Goal: Task Accomplishment & Management: Use online tool/utility

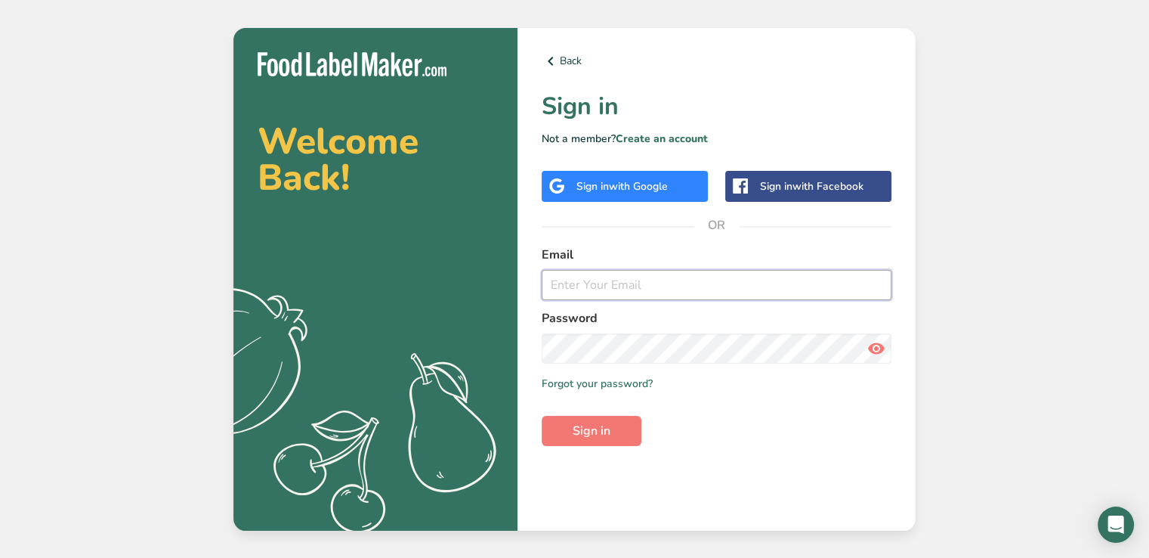
click at [701, 281] on input "email" at bounding box center [717, 285] width 350 height 30
click at [610, 282] on input "email" at bounding box center [717, 285] width 350 height 30
type input "[EMAIL_ADDRESS][PERSON_NAME][DOMAIN_NAME]"
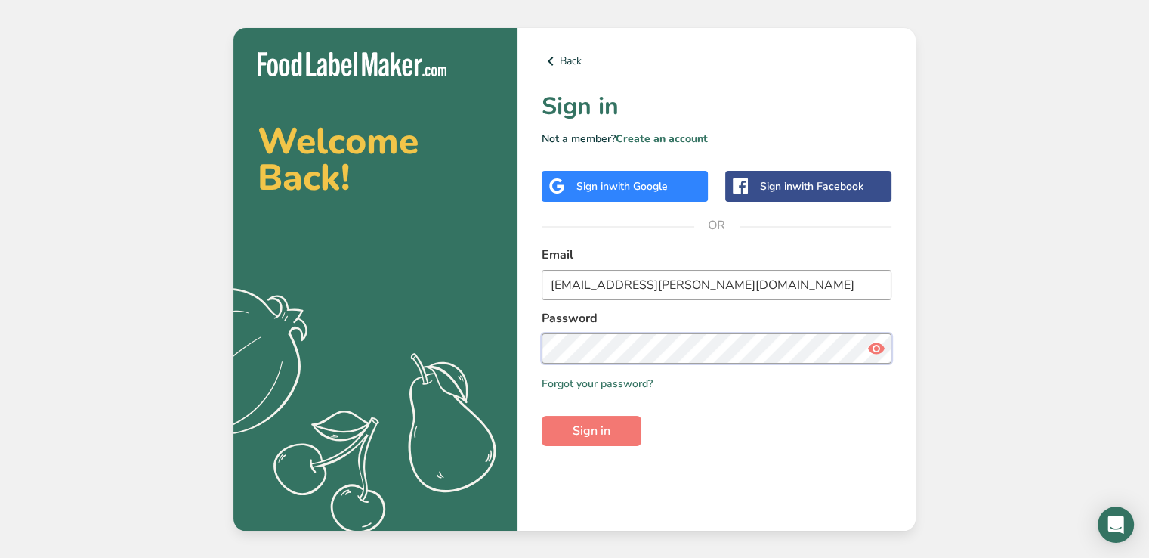
click at [542, 416] on button "Sign in" at bounding box center [592, 431] width 100 height 30
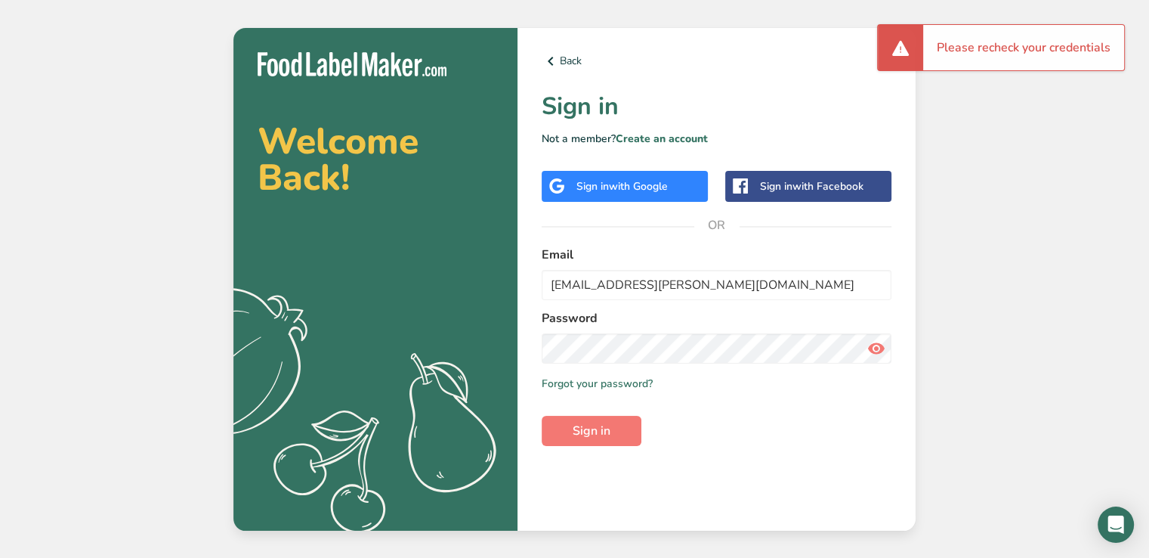
click at [876, 352] on icon at bounding box center [876, 348] width 18 height 27
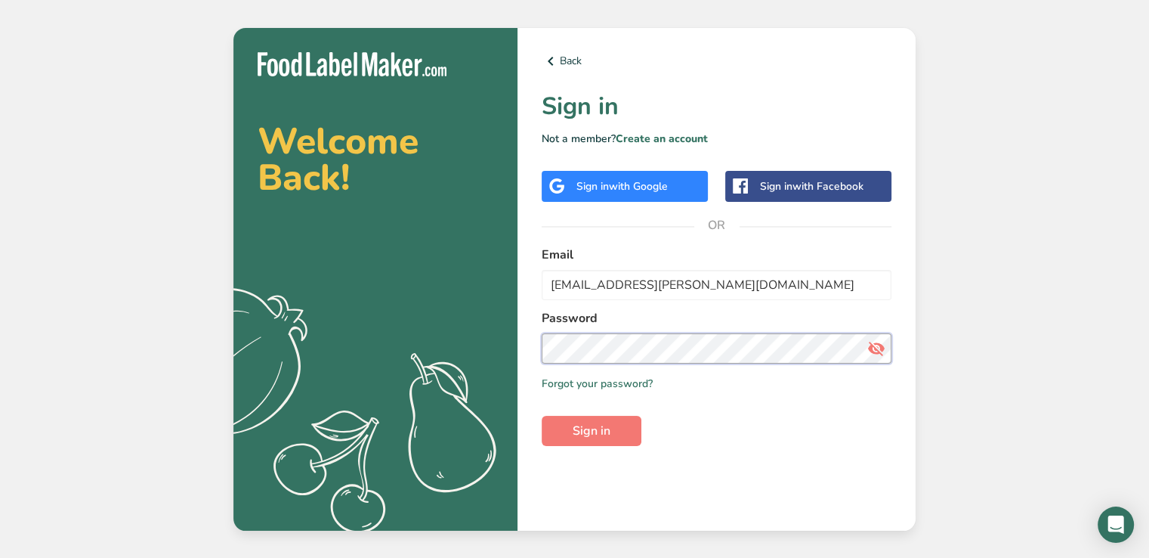
click at [329, 352] on section "Welcome Back! .a{fill:#f5f3ed;} Back Sign in Not a member? Create an account Si…" at bounding box center [574, 279] width 682 height 502
click at [542, 416] on button "Sign in" at bounding box center [592, 431] width 100 height 30
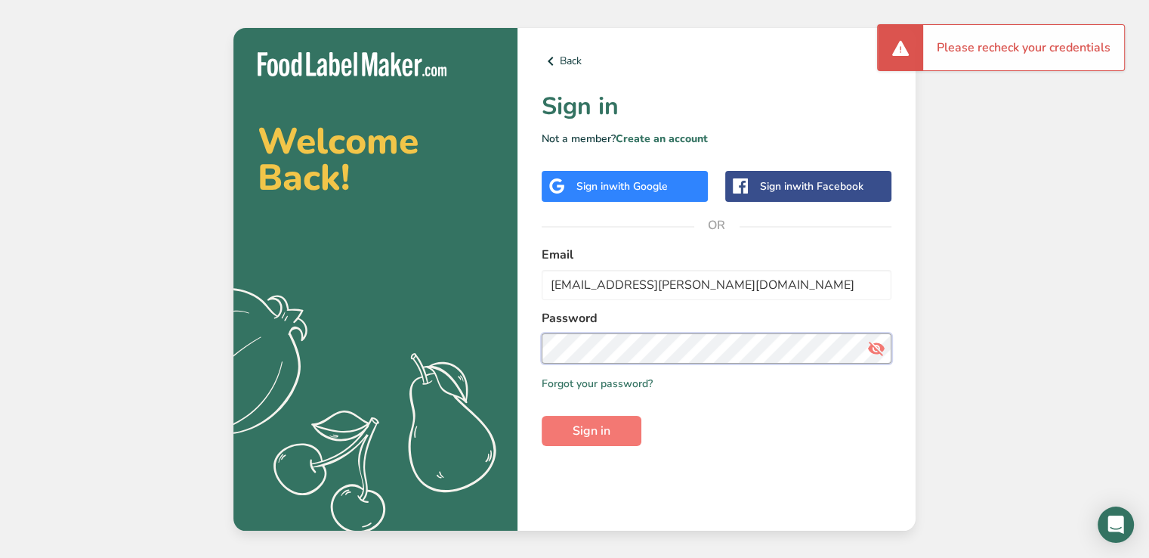
click at [397, 335] on section "Welcome Back! .a{fill:#f5f3ed;} Back Sign in Not a member? Create an account Si…" at bounding box center [574, 279] width 682 height 502
click at [542, 416] on button "Sign in" at bounding box center [592, 431] width 100 height 30
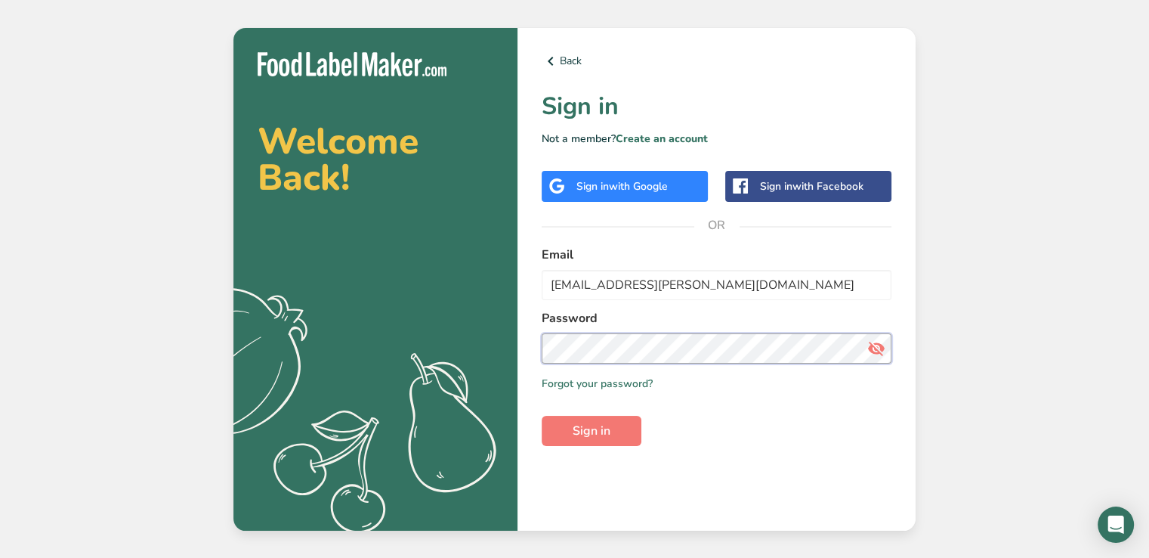
click at [480, 349] on section "Welcome Back! .a{fill:#f5f3ed;} Back Sign in Not a member? Create an account Si…" at bounding box center [574, 279] width 682 height 502
click at [542, 416] on button "Sign in" at bounding box center [592, 431] width 100 height 30
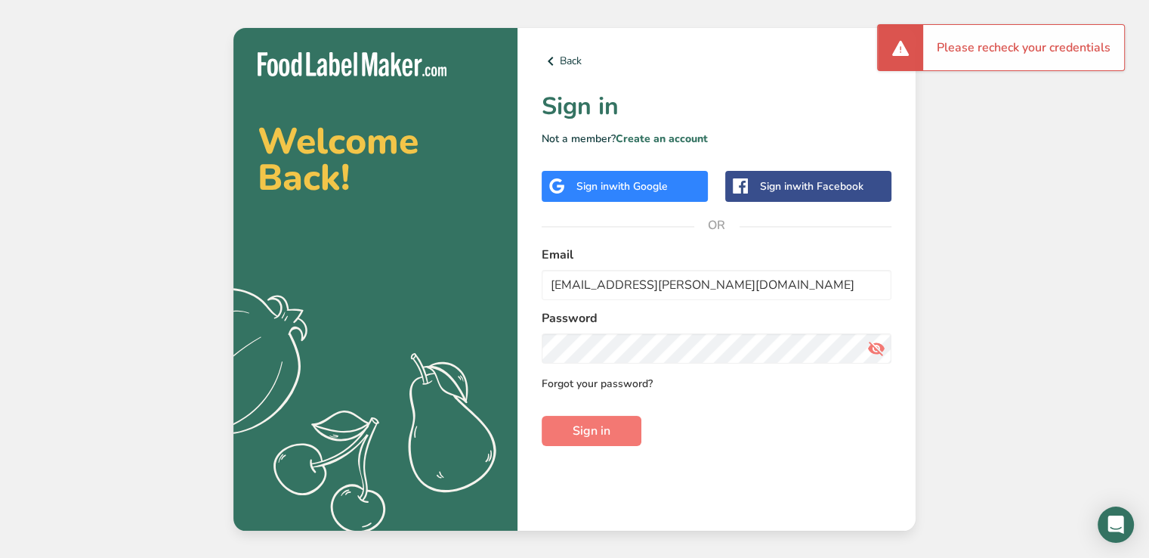
click at [594, 383] on link "Forgot your password?" at bounding box center [597, 383] width 111 height 16
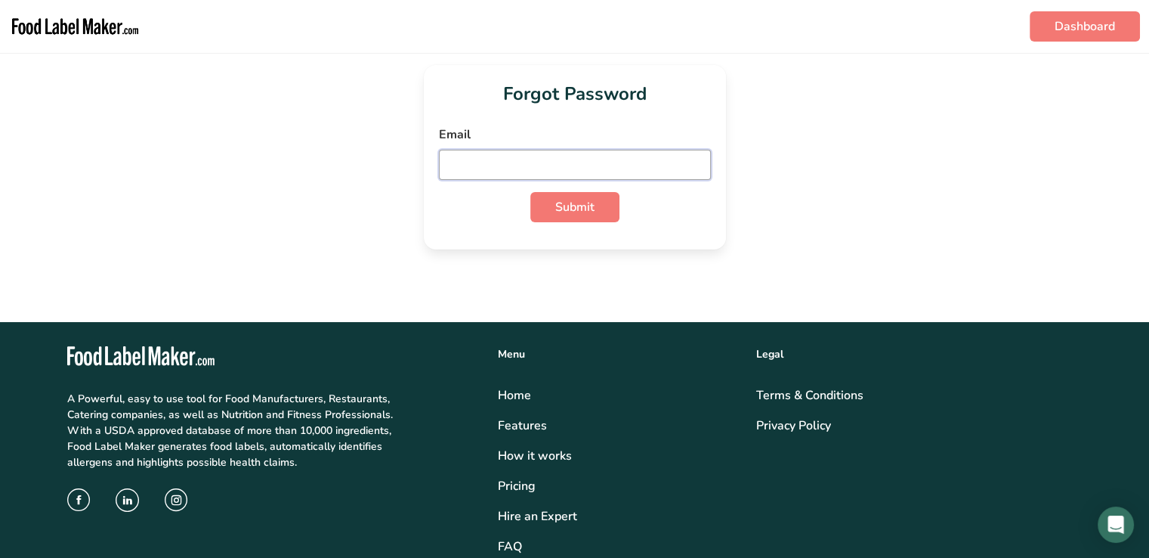
click at [644, 159] on input "email" at bounding box center [575, 165] width 272 height 30
type input "hong.phillip.89@gmail.com"
click at [530, 192] on button "Submit" at bounding box center [574, 207] width 89 height 30
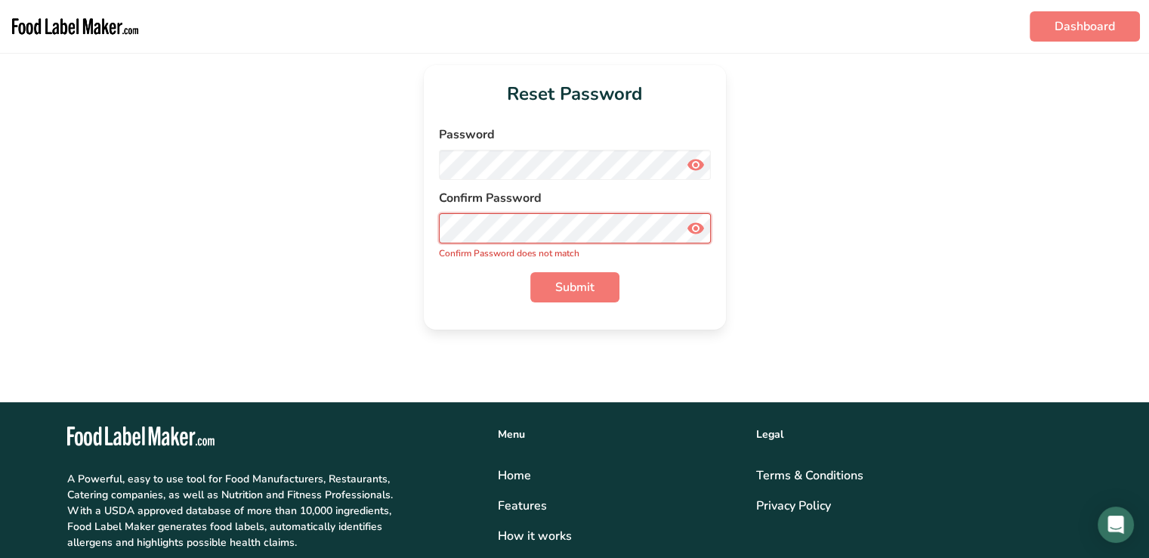
click at [530, 272] on button "Submit" at bounding box center [574, 287] width 89 height 30
click at [703, 227] on icon at bounding box center [696, 228] width 18 height 27
click at [695, 167] on icon at bounding box center [696, 164] width 18 height 27
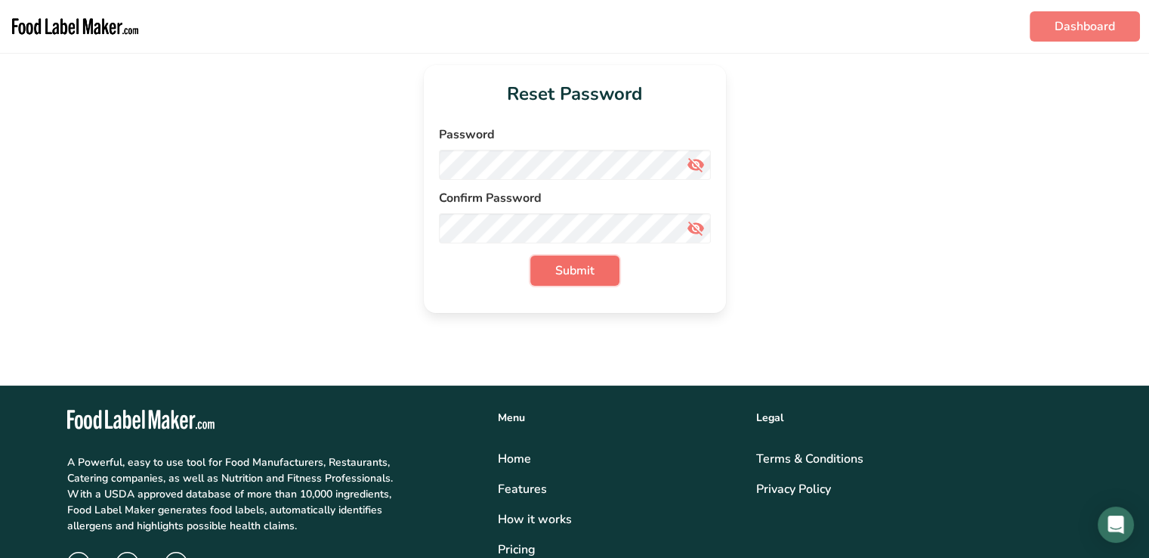
click at [616, 276] on button "Submit" at bounding box center [574, 270] width 89 height 30
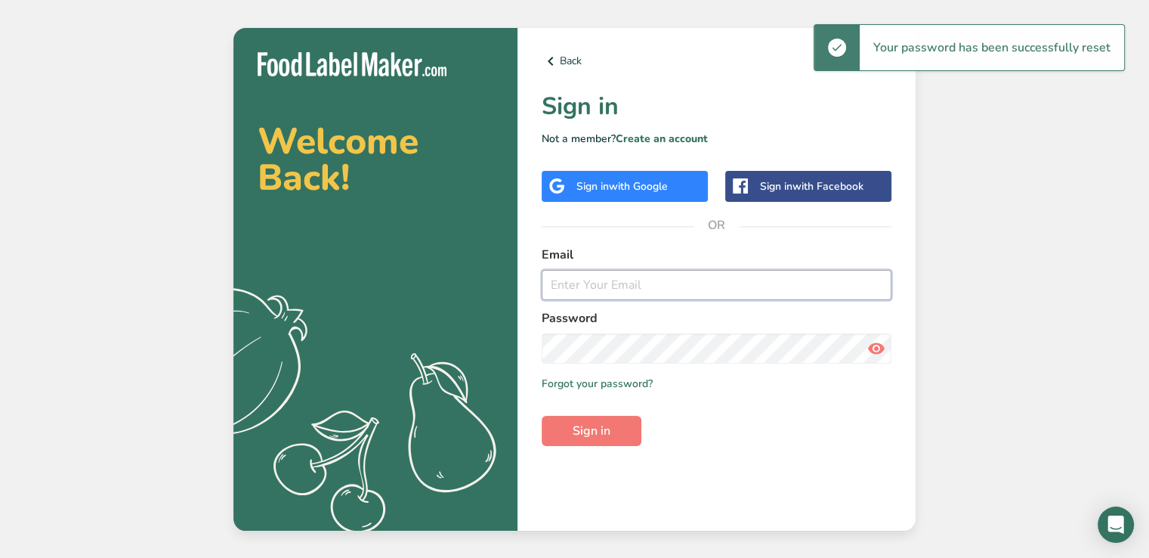
click at [697, 280] on input "email" at bounding box center [717, 285] width 350 height 30
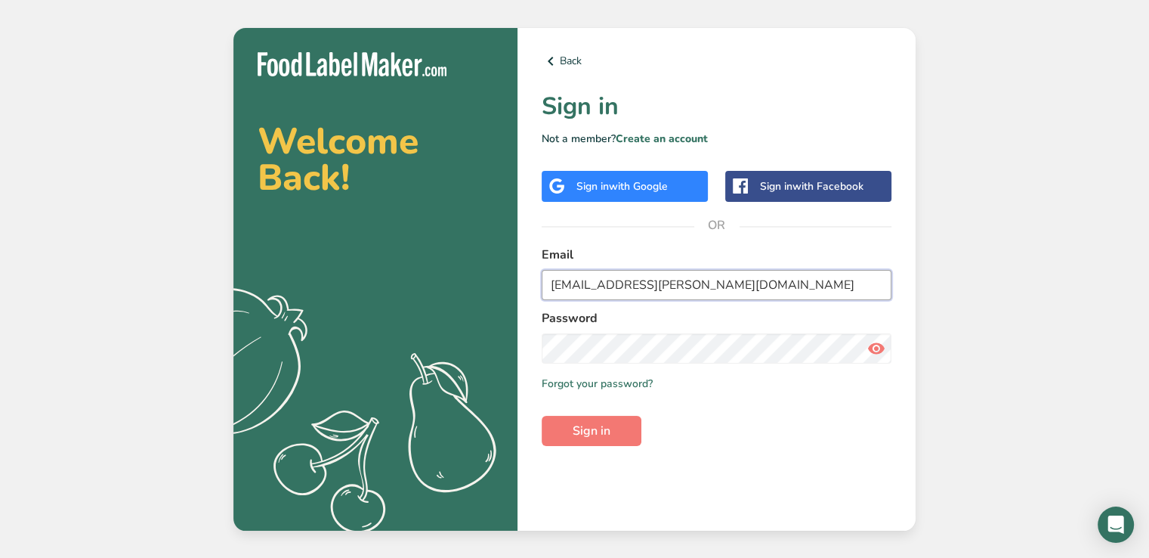
type input "[EMAIL_ADDRESS][PERSON_NAME][DOMAIN_NAME]"
click at [542, 416] on button "Sign in" at bounding box center [592, 431] width 100 height 30
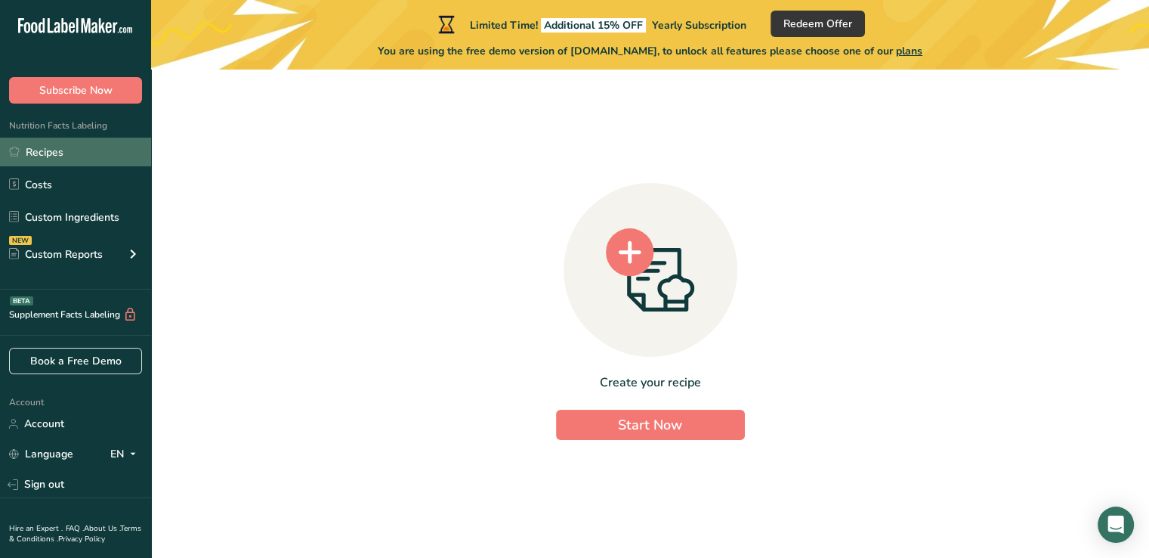
click at [65, 152] on link "Recipes" at bounding box center [75, 152] width 151 height 29
click at [58, 156] on link "Recipes" at bounding box center [75, 152] width 151 height 29
click at [48, 156] on link "Recipes" at bounding box center [75, 152] width 151 height 29
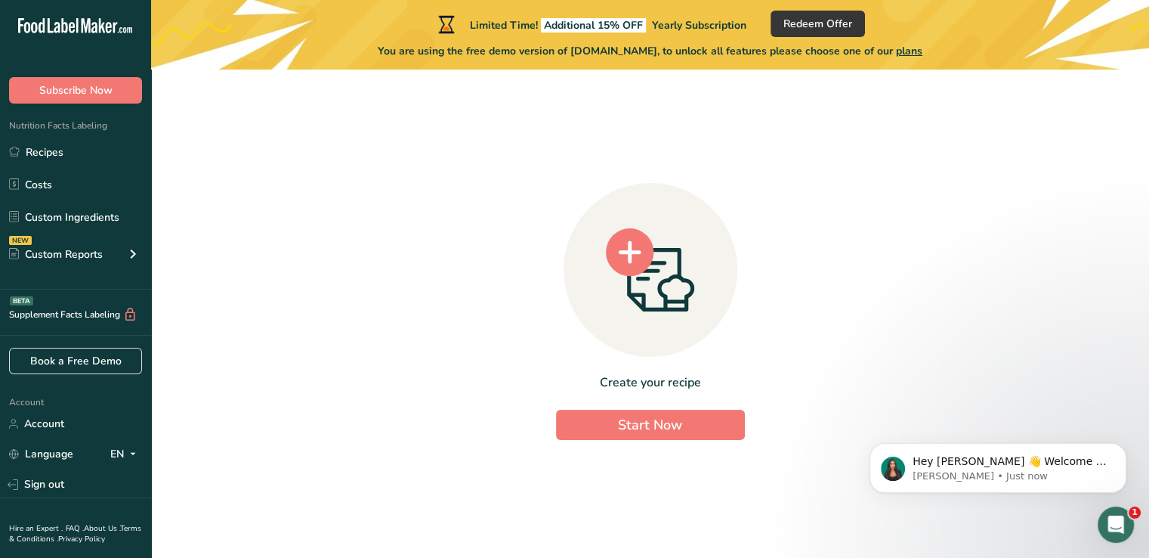
click at [352, 185] on div "Create your recipe Start Now" at bounding box center [650, 308] width 950 height 452
click at [48, 184] on link "Costs" at bounding box center [75, 184] width 151 height 29
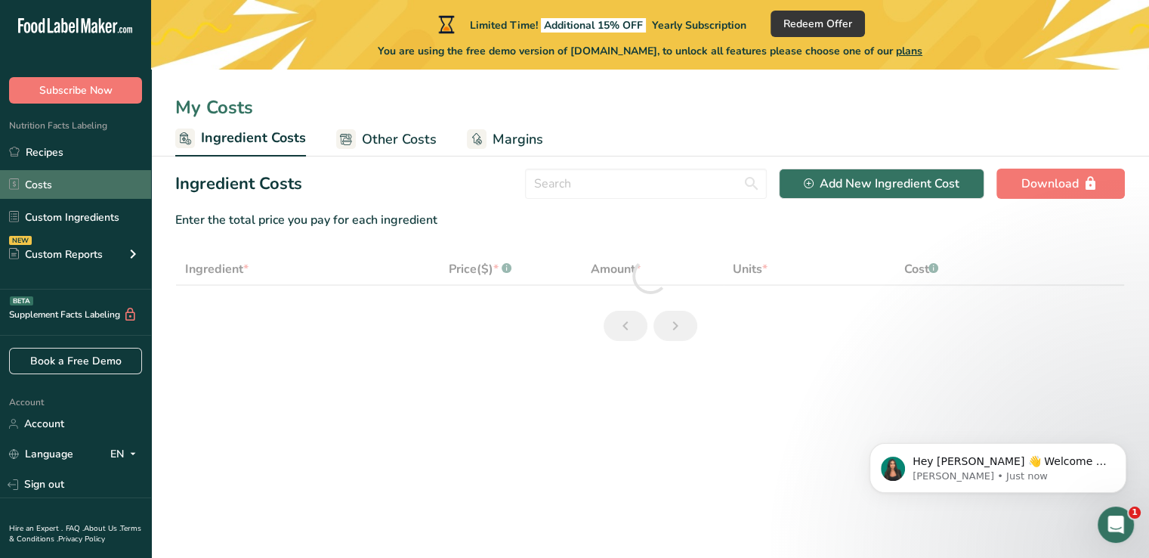
select select "1"
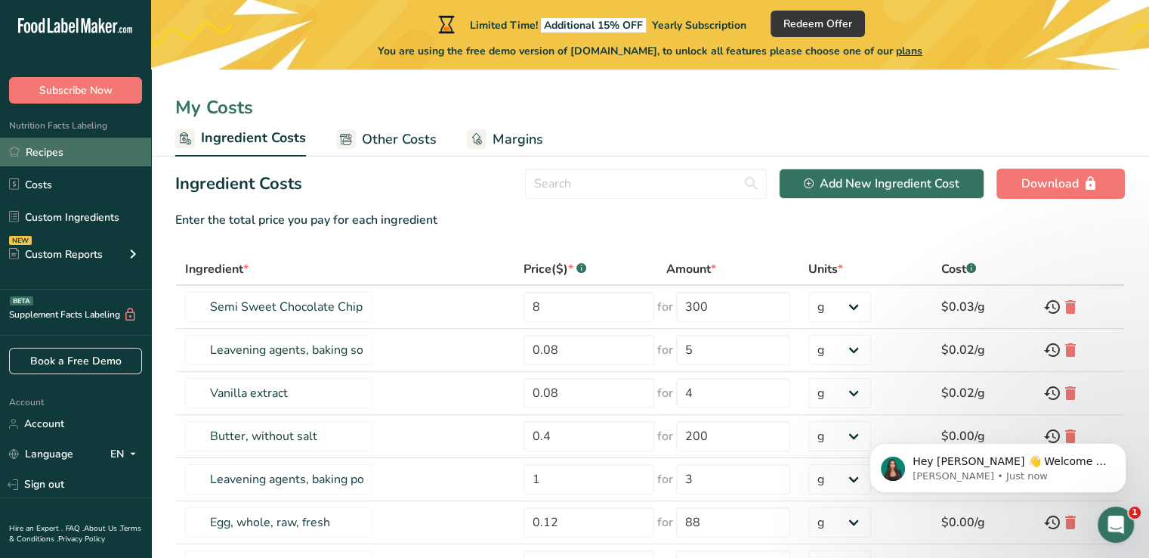
click at [58, 159] on link "Recipes" at bounding box center [75, 152] width 151 height 29
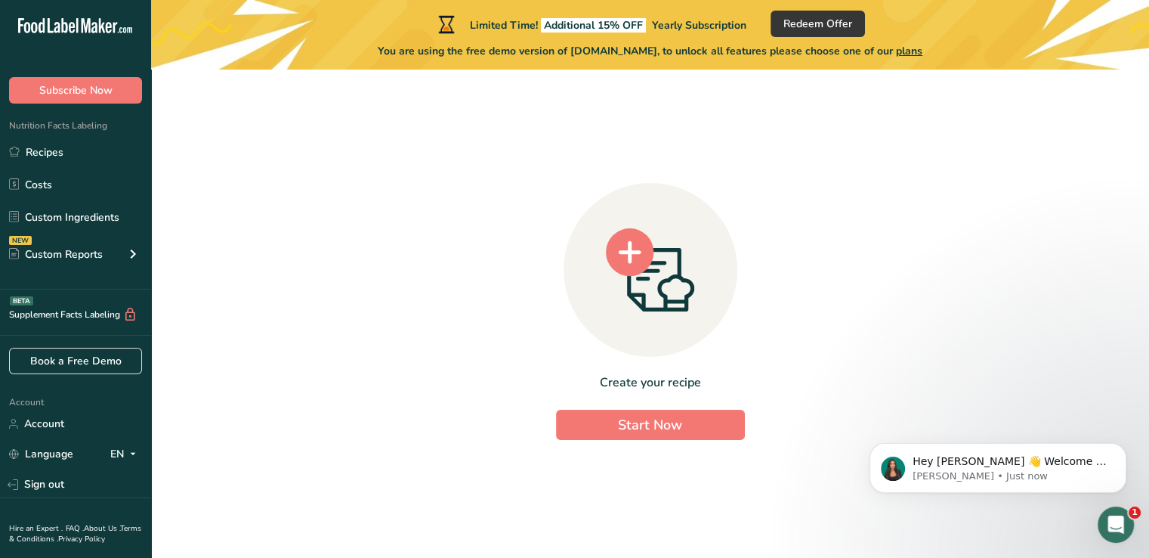
click at [36, 409] on div "Account Account Language EN English Spanish Sign out" at bounding box center [75, 445] width 151 height 106
click at [39, 416] on link "Account" at bounding box center [75, 423] width 151 height 26
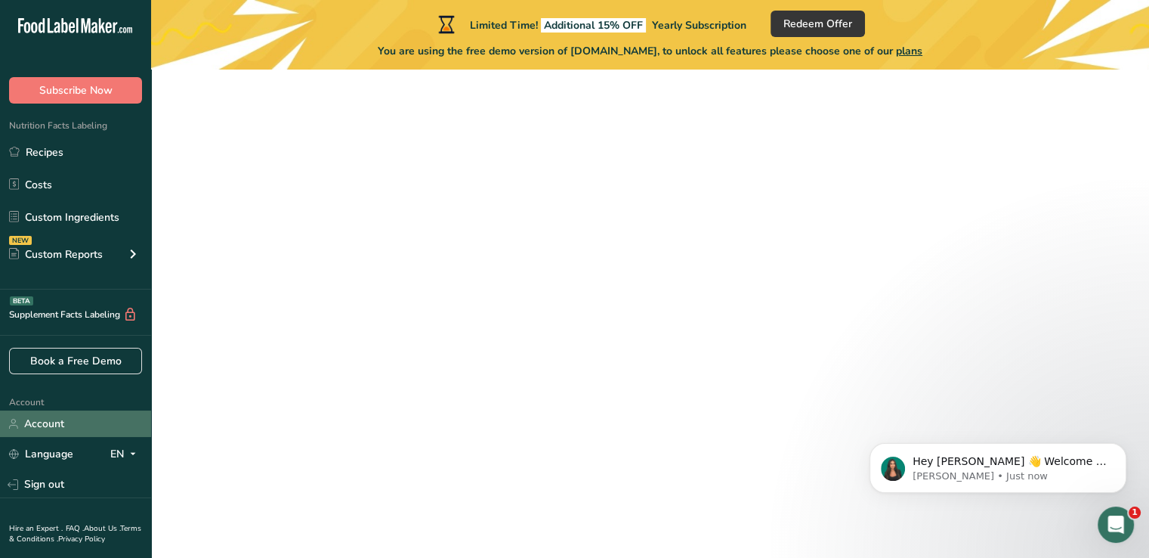
click at [39, 416] on link "Account" at bounding box center [75, 423] width 151 height 26
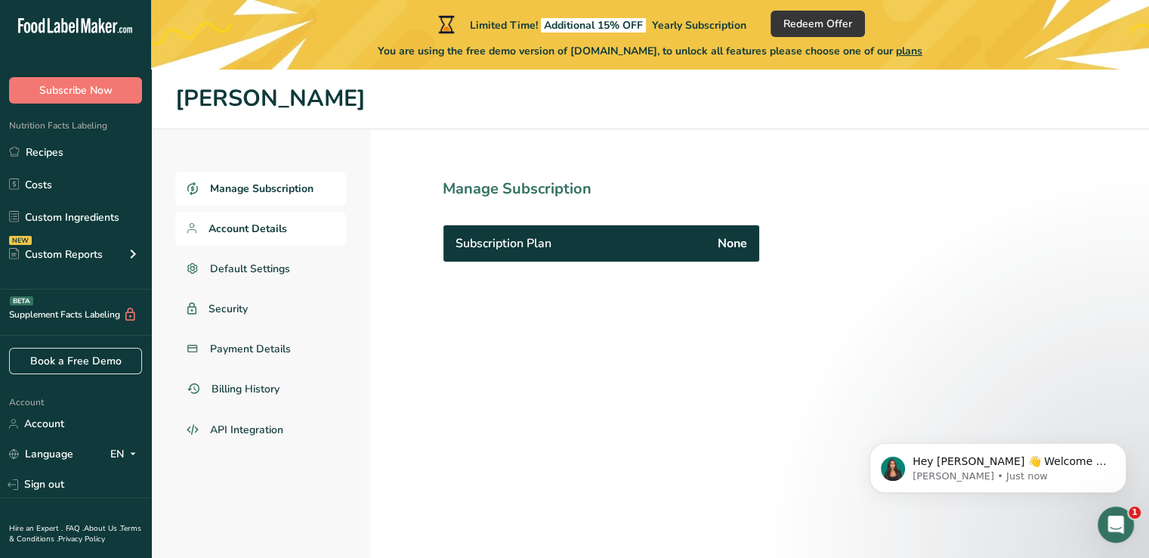
click at [272, 222] on span "Account Details" at bounding box center [248, 229] width 79 height 16
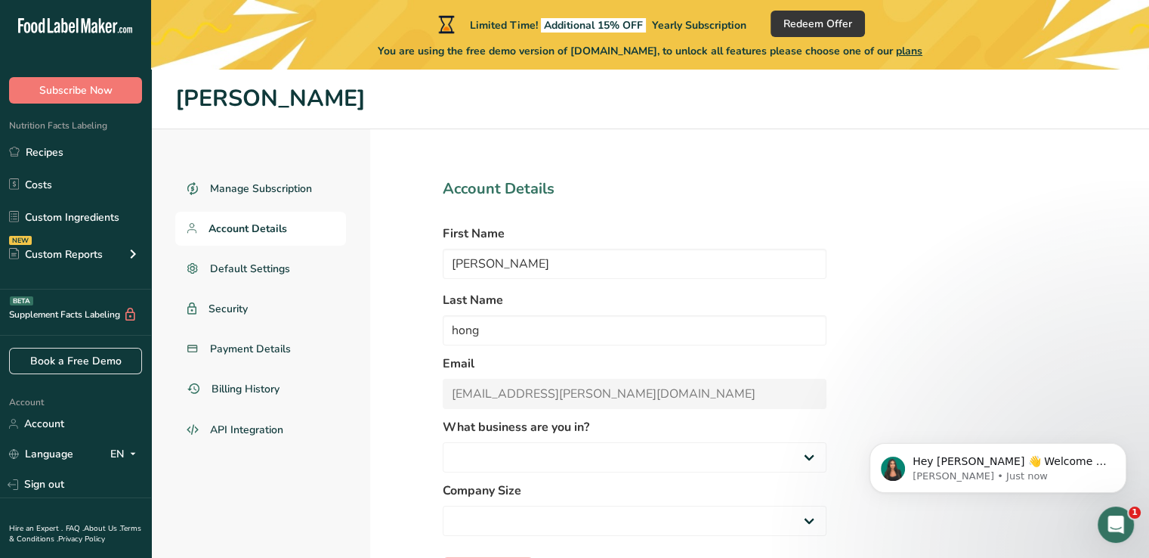
select select "1"
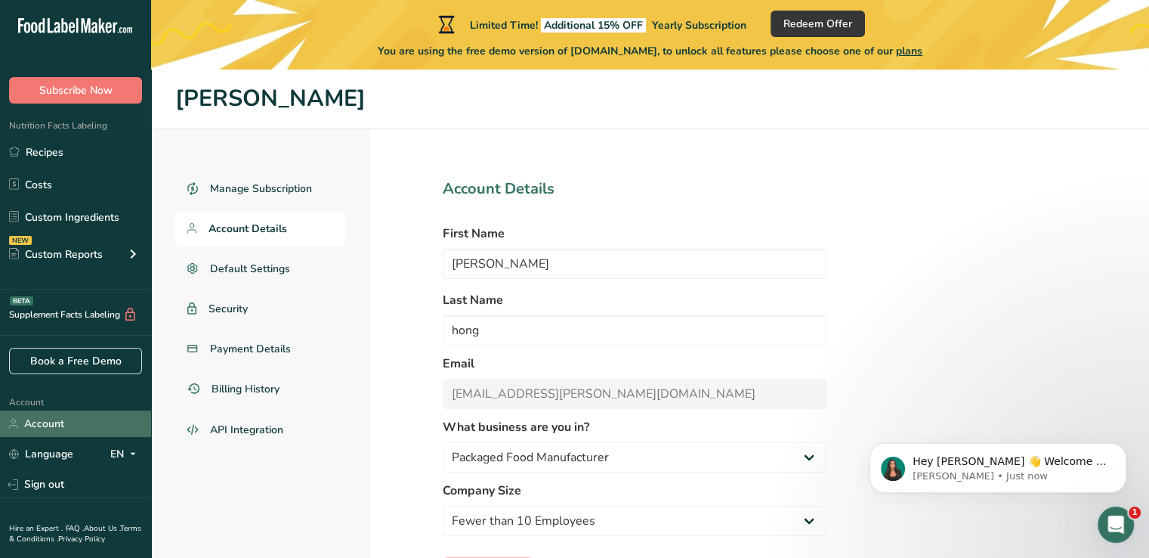
click at [63, 422] on link "Account" at bounding box center [75, 423] width 151 height 26
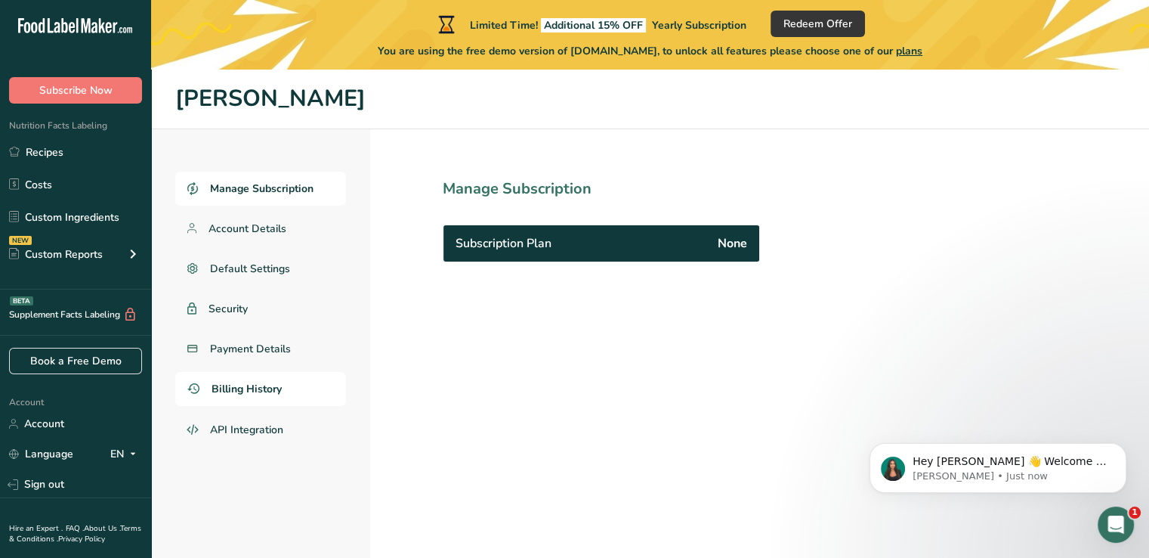
click at [249, 388] on span "Billing History" at bounding box center [247, 389] width 70 height 16
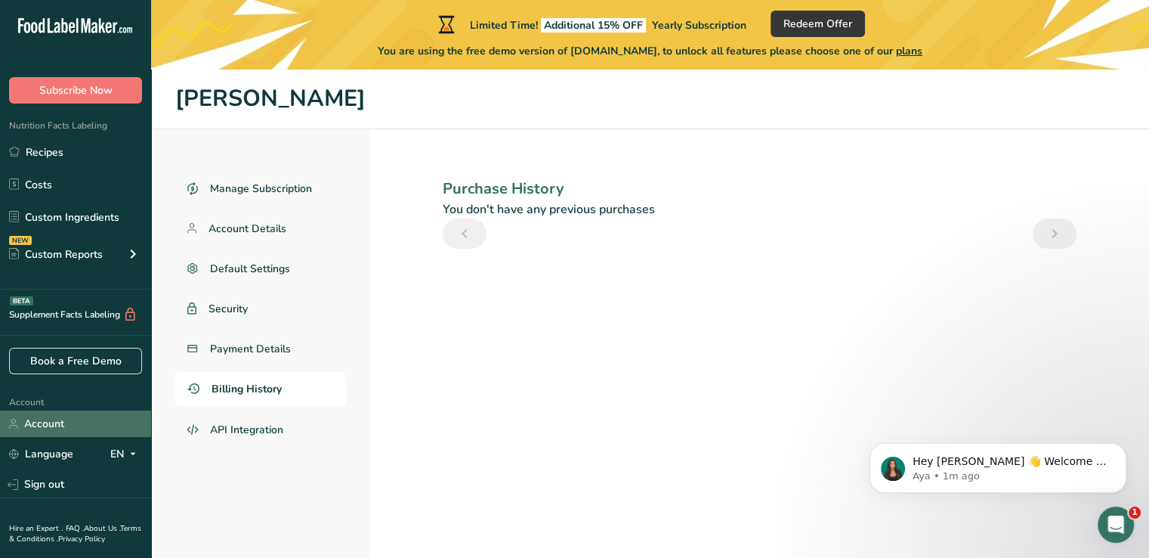
click at [76, 425] on link "Account" at bounding box center [75, 423] width 151 height 26
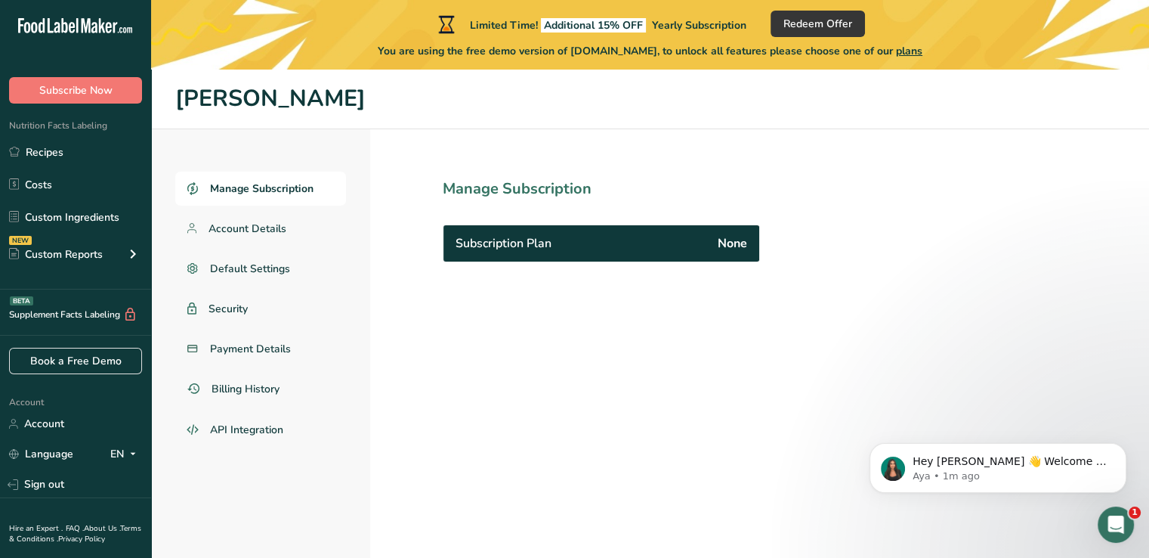
click at [257, 185] on span "Manage Subscription" at bounding box center [262, 189] width 104 height 16
click at [255, 226] on span "Account Details" at bounding box center [248, 229] width 79 height 16
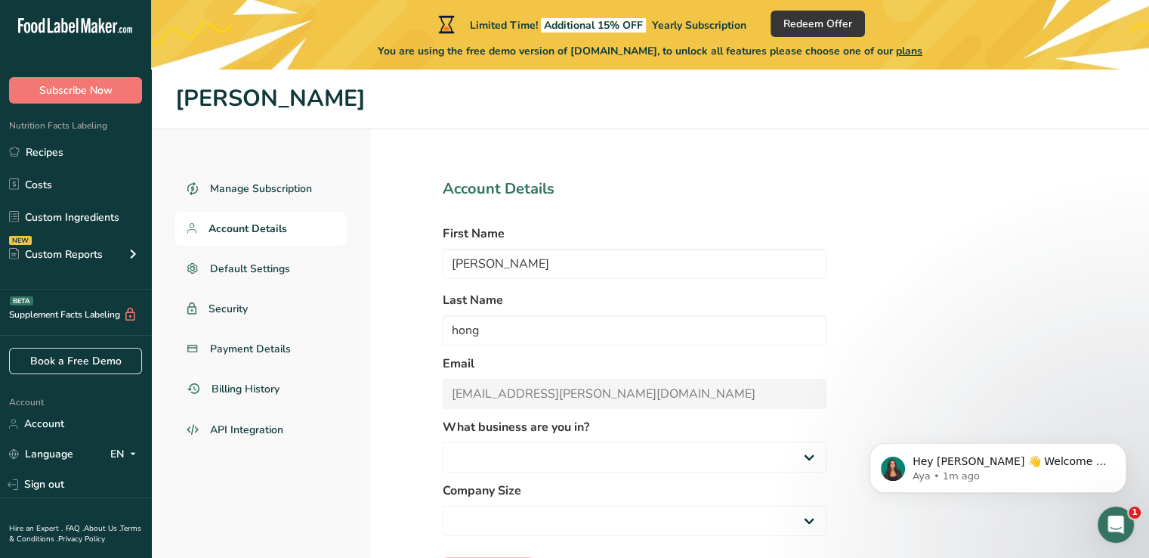
select select "1"
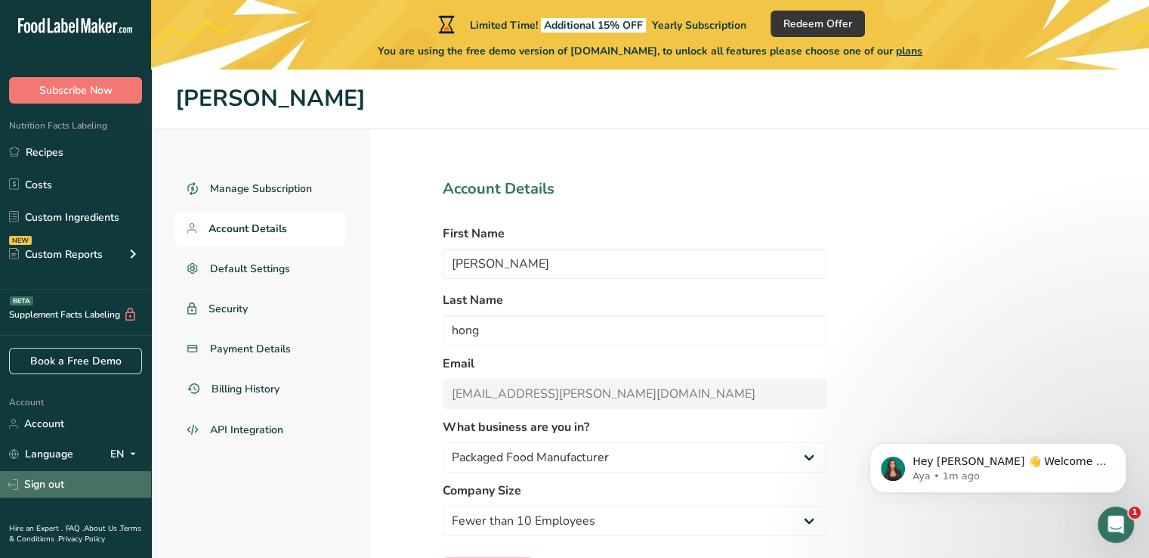
click at [57, 484] on link "Sign out" at bounding box center [75, 484] width 151 height 26
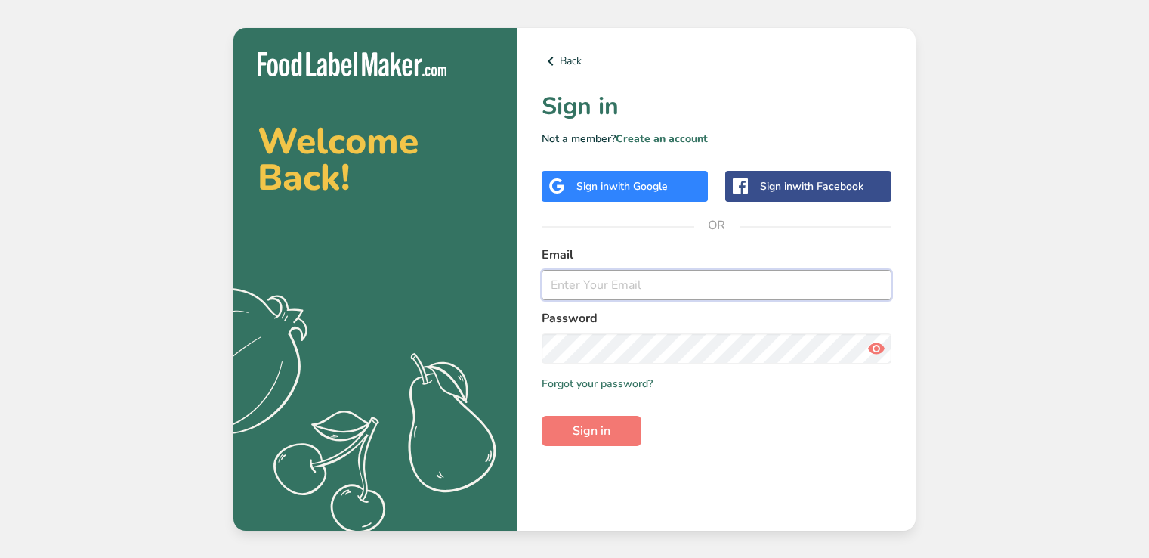
click at [654, 288] on input "email" at bounding box center [717, 285] width 350 height 30
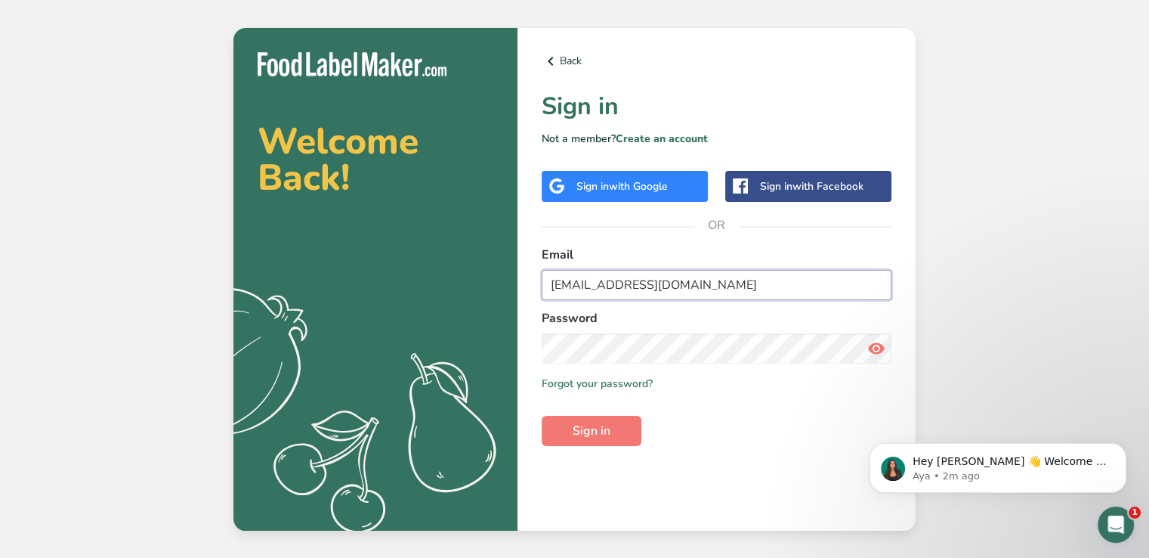
type input "cbmotivationllc@gmail.com"
click at [542, 416] on button "Sign in" at bounding box center [592, 431] width 100 height 30
click at [364, 350] on section "Welcome Back! .a{fill:#f5f3ed;} Back Sign in Not a member? Create an account Si…" at bounding box center [574, 279] width 682 height 502
click at [542, 416] on button "Sign in" at bounding box center [592, 431] width 100 height 30
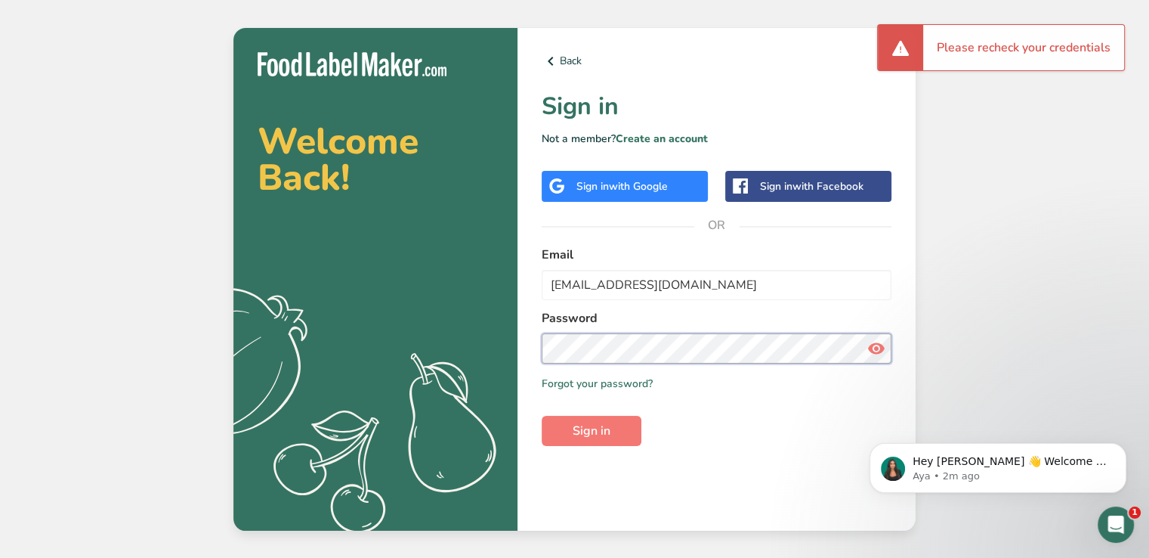
click at [424, 363] on section "Welcome Back! .a{fill:#f5f3ed;} Back Sign in Not a member? Create an account Si…" at bounding box center [574, 279] width 682 height 502
click at [542, 416] on button "Sign in" at bounding box center [592, 431] width 100 height 30
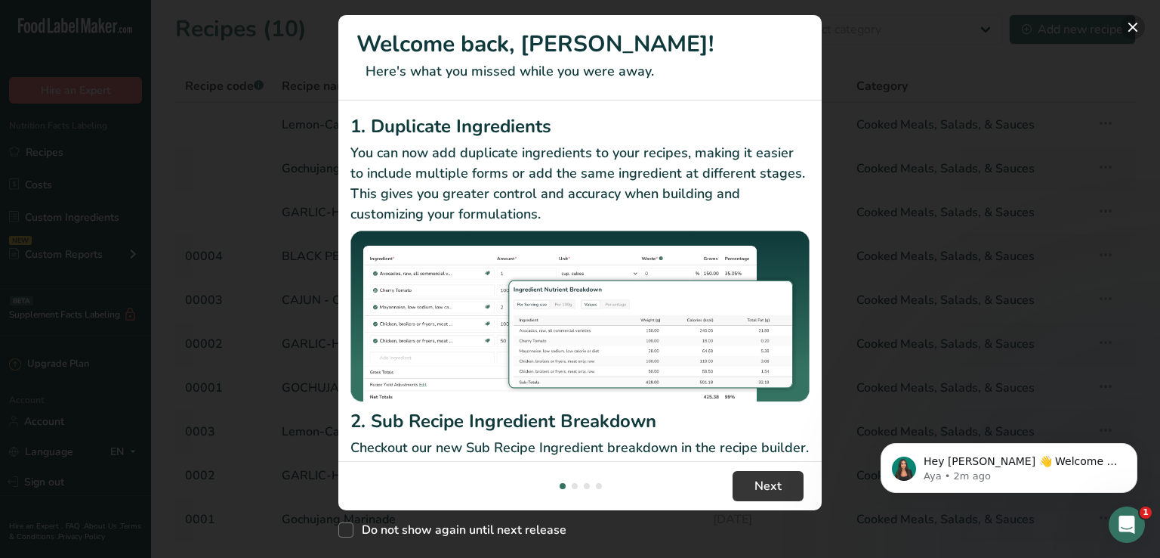
click at [1127, 31] on button "New Features" at bounding box center [1133, 27] width 24 height 24
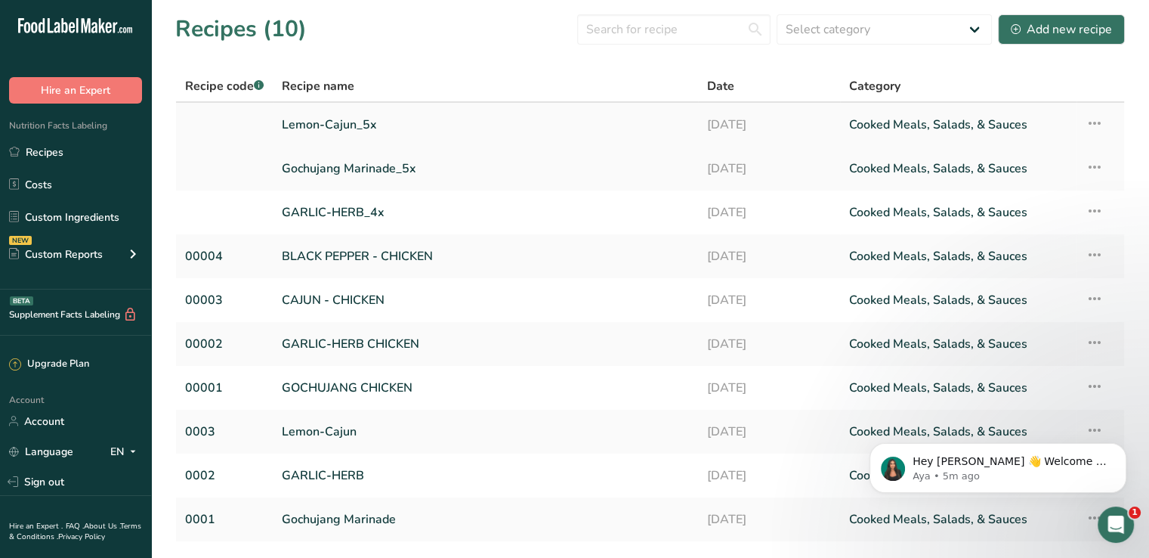
click at [391, 131] on link "Lemon-Cajun_5x" at bounding box center [485, 125] width 407 height 32
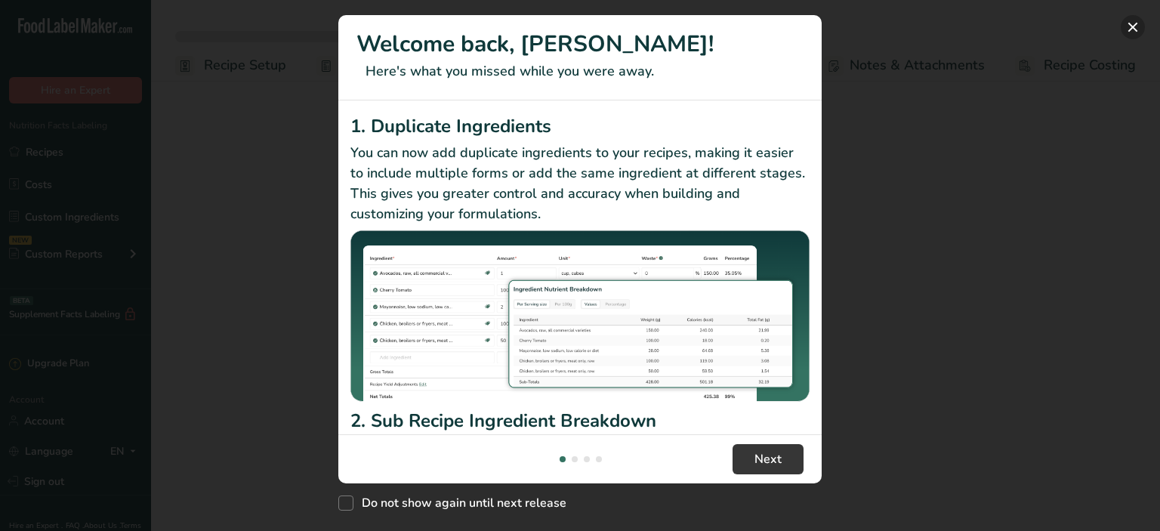
click at [1135, 32] on button "New Features" at bounding box center [1133, 27] width 24 height 24
